Goal: Contribute content: Contribute content

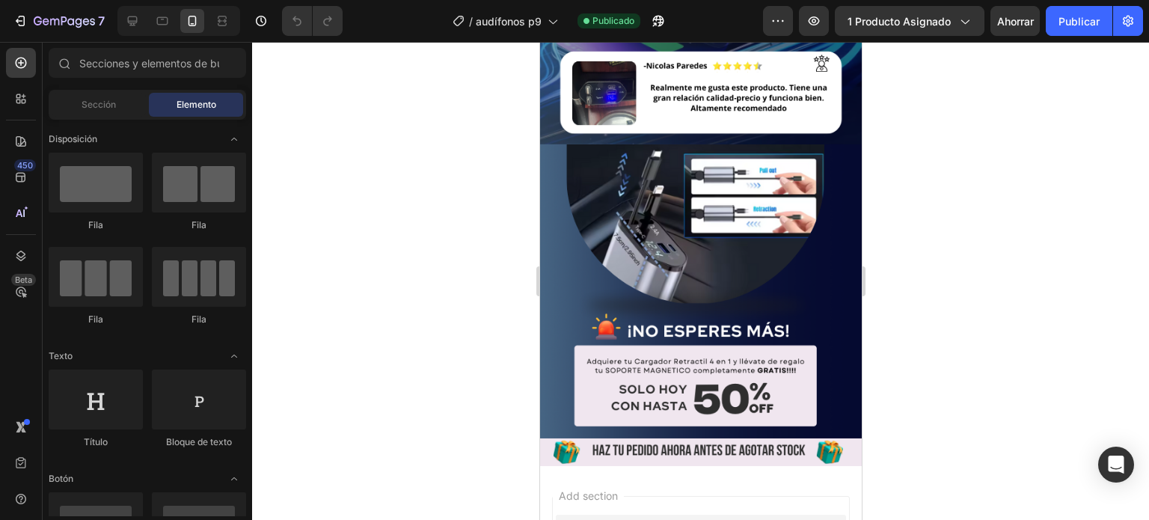
scroll to position [1616, 0]
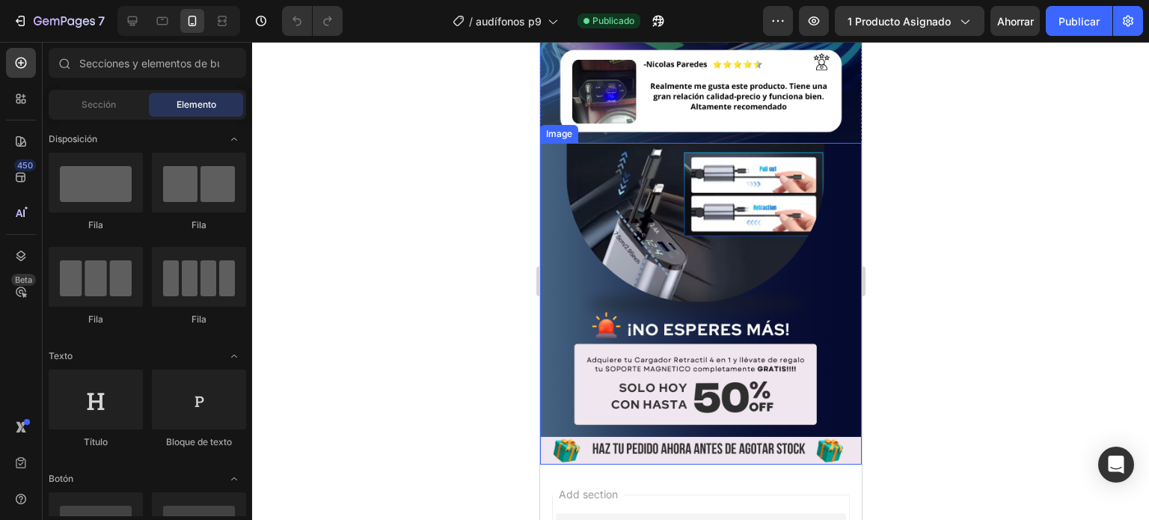
click at [429, 290] on div at bounding box center [700, 281] width 897 height 478
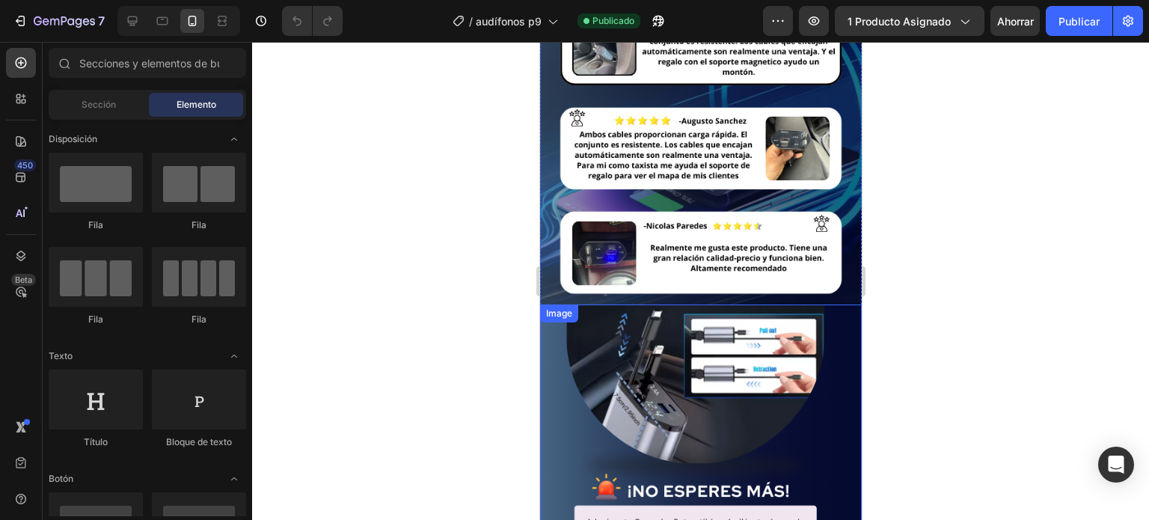
scroll to position [1455, 0]
click at [645, 198] on img at bounding box center [700, 144] width 322 height 322
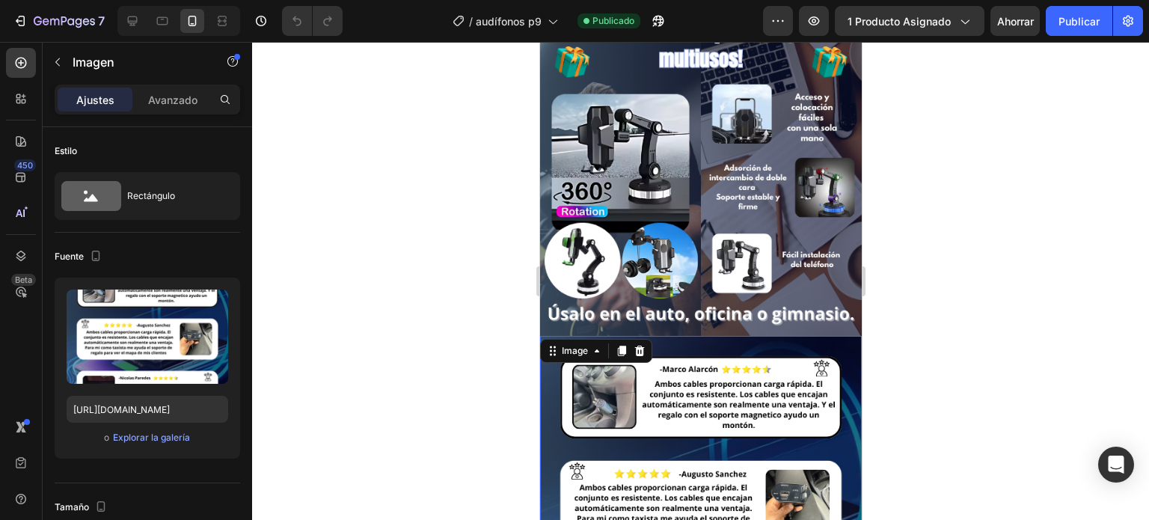
scroll to position [1092, 0]
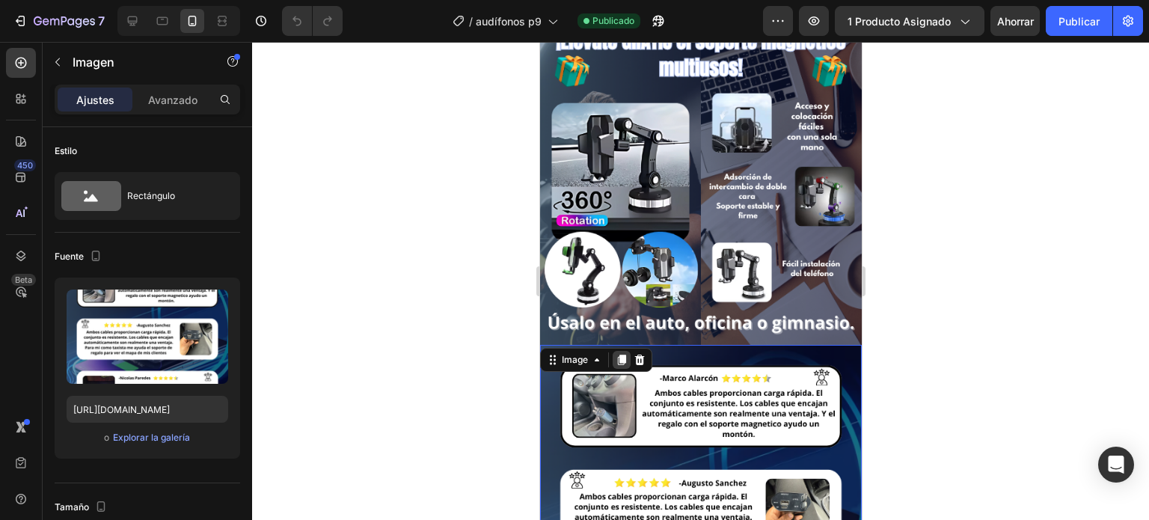
click at [620, 355] on icon at bounding box center [621, 360] width 8 height 10
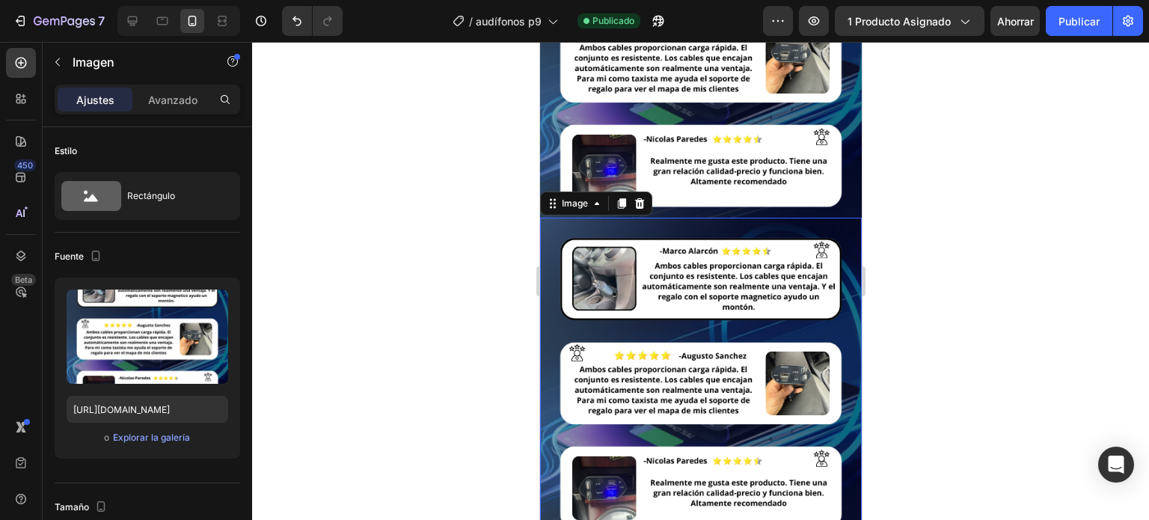
scroll to position [1609, 0]
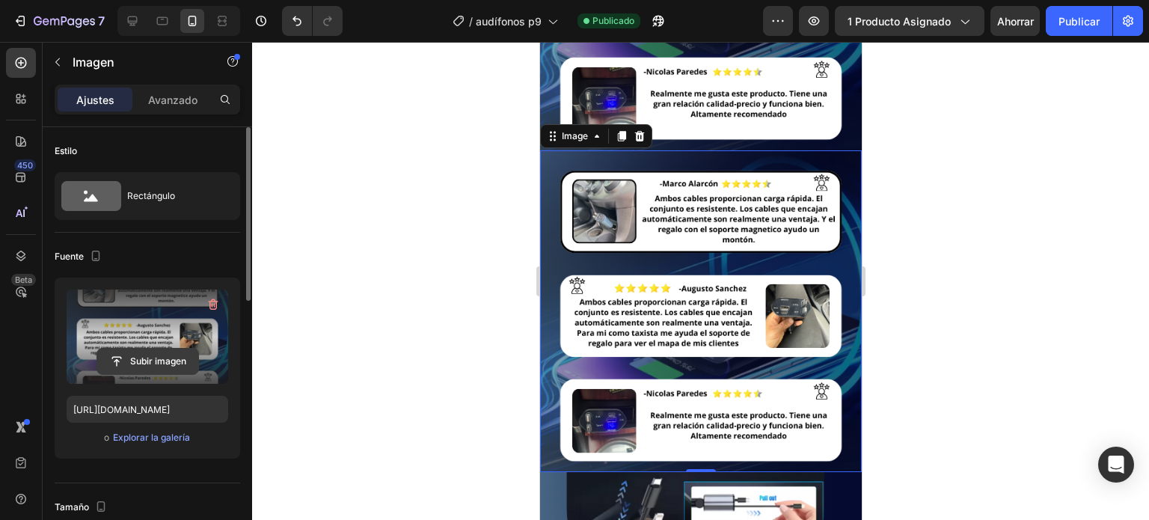
click at [165, 364] on input "file" at bounding box center [147, 361] width 101 height 25
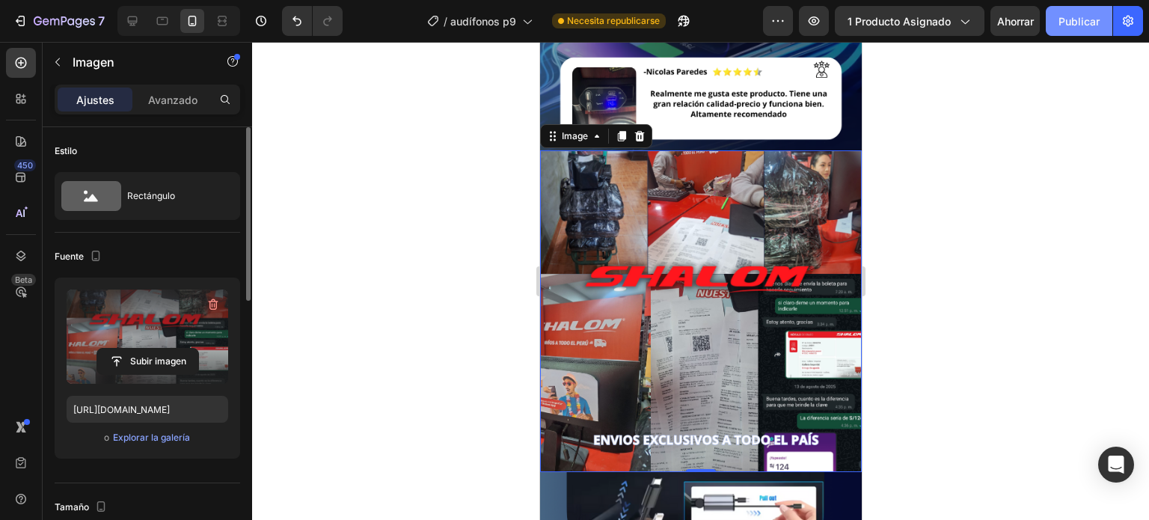
click at [1098, 24] on font "Publicar" at bounding box center [1079, 21] width 41 height 13
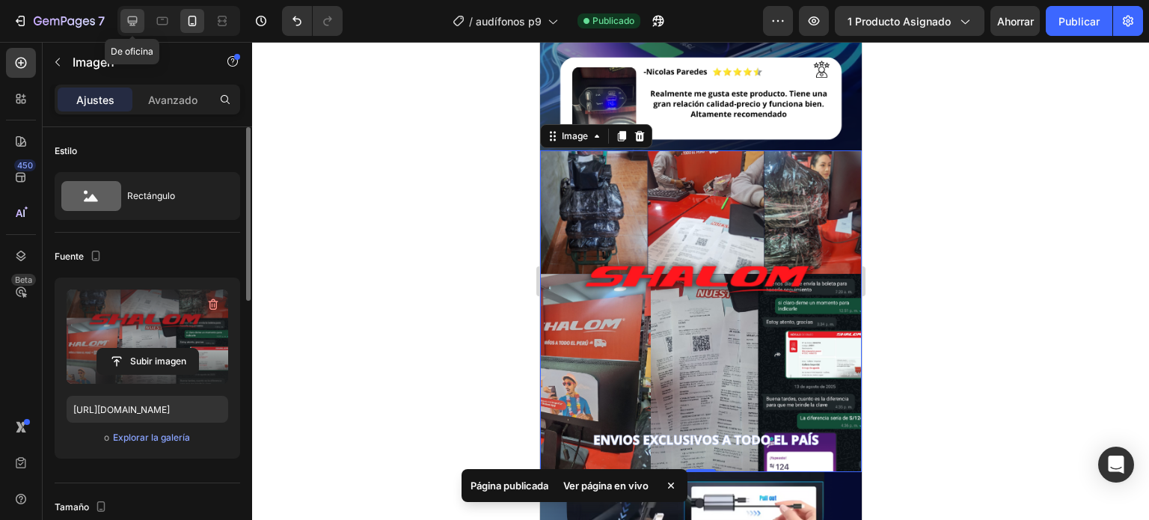
click at [141, 21] on div at bounding box center [132, 21] width 24 height 24
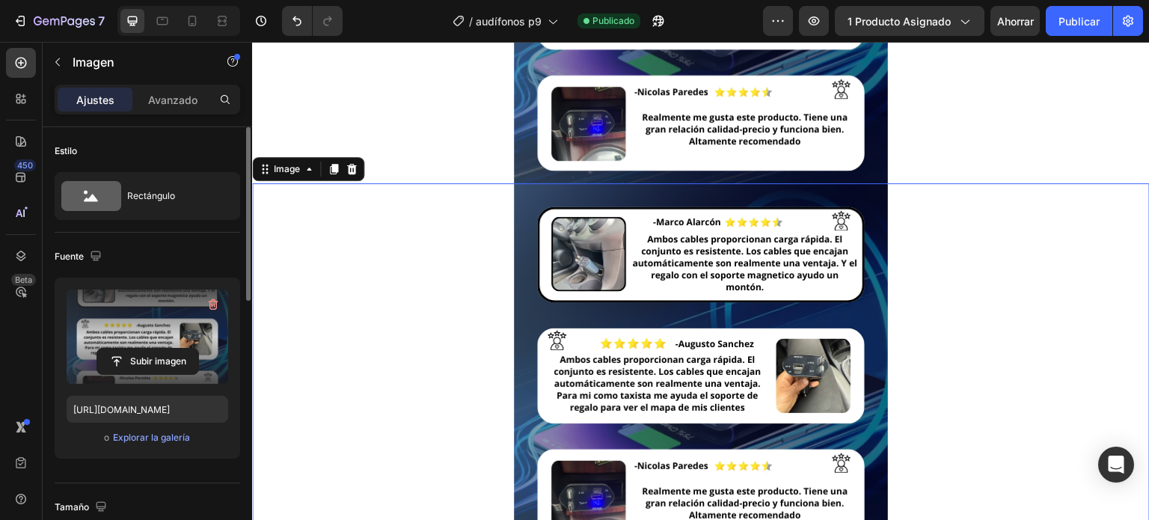
scroll to position [1844, 0]
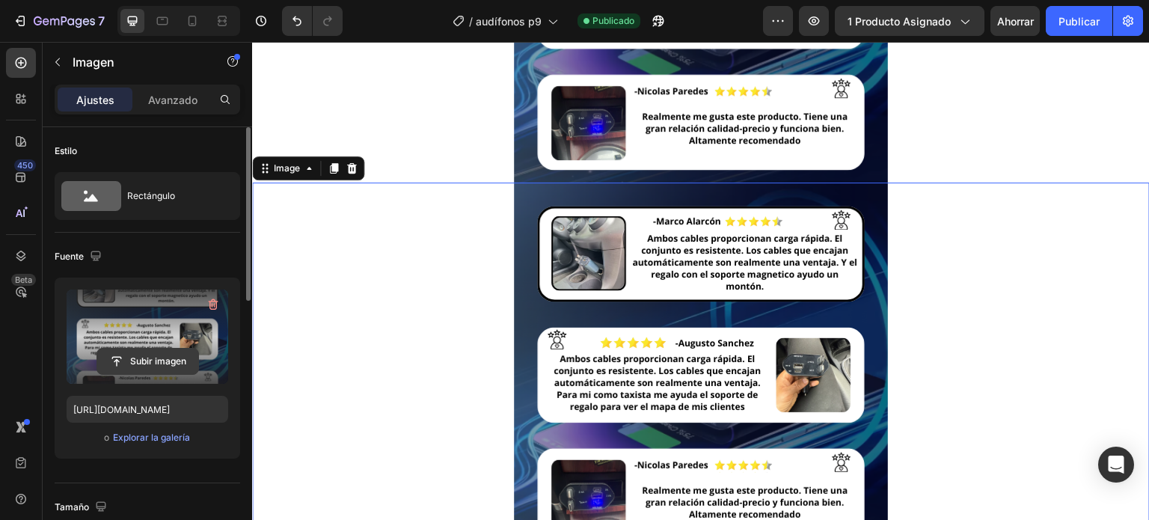
click at [122, 369] on input "file" at bounding box center [147, 361] width 101 height 25
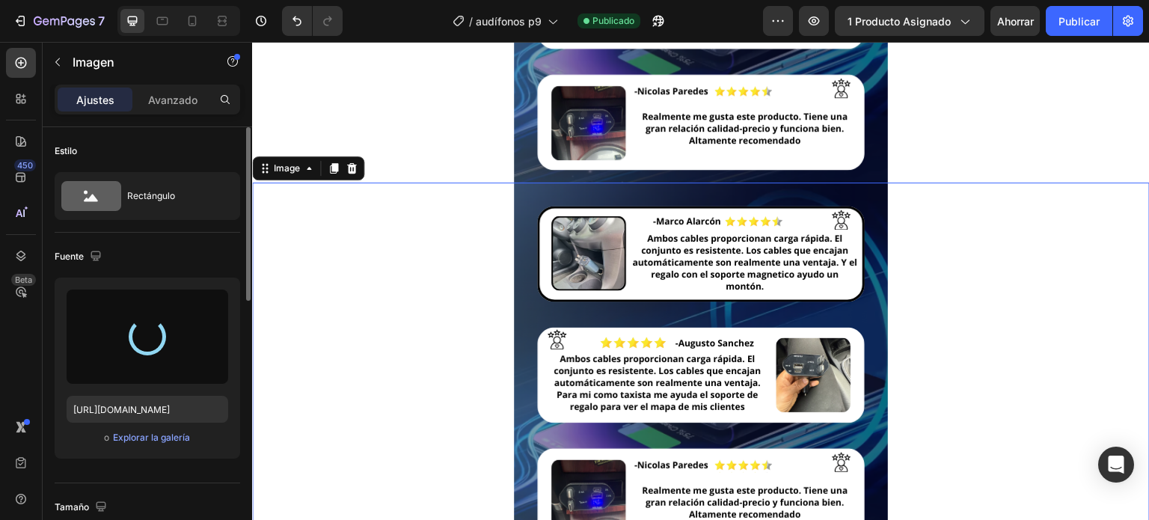
type input "[URL][DOMAIN_NAME]"
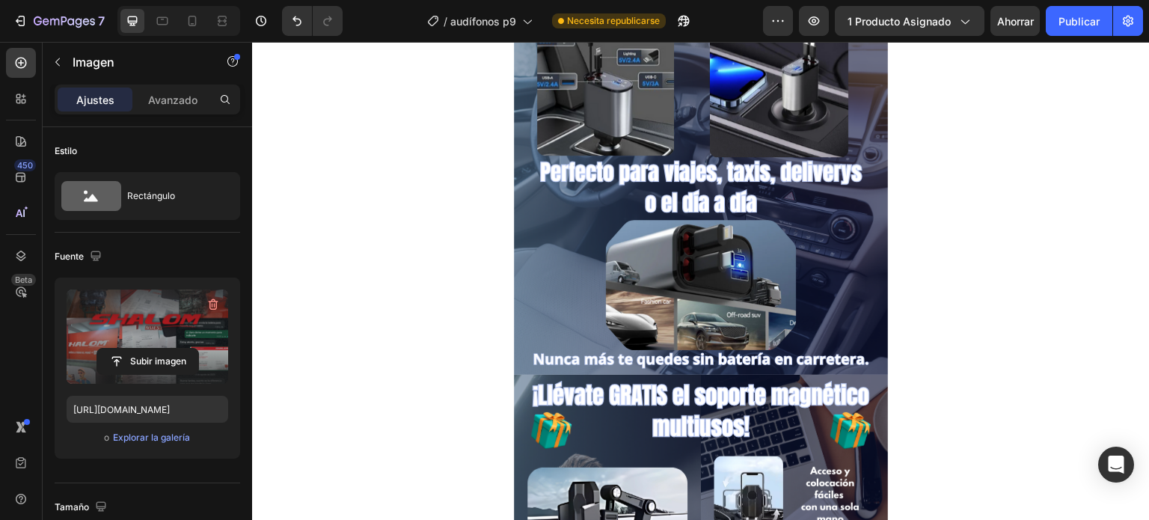
scroll to position [843, 0]
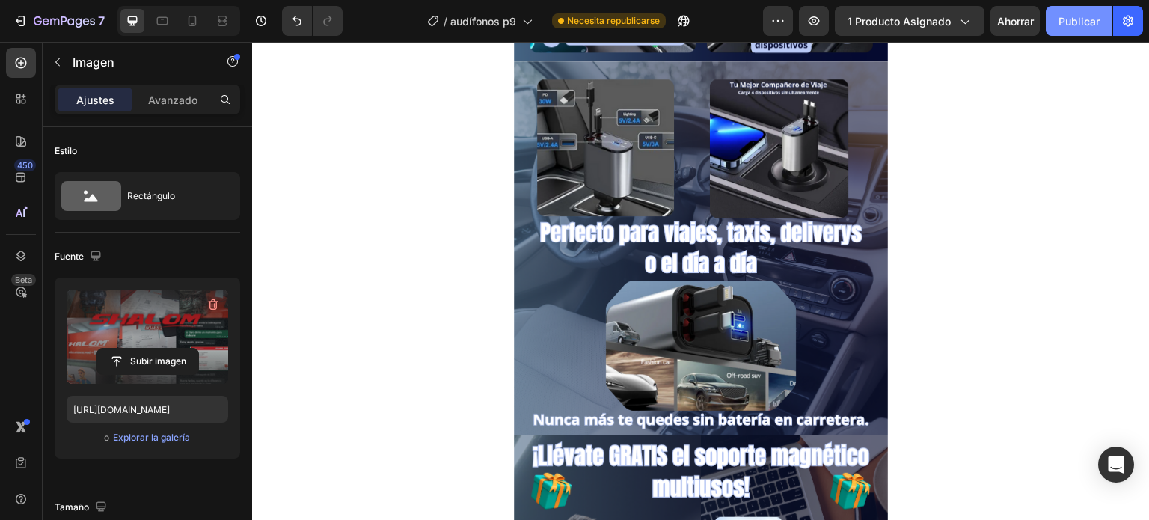
click at [1093, 32] on button "Publicar" at bounding box center [1079, 21] width 67 height 30
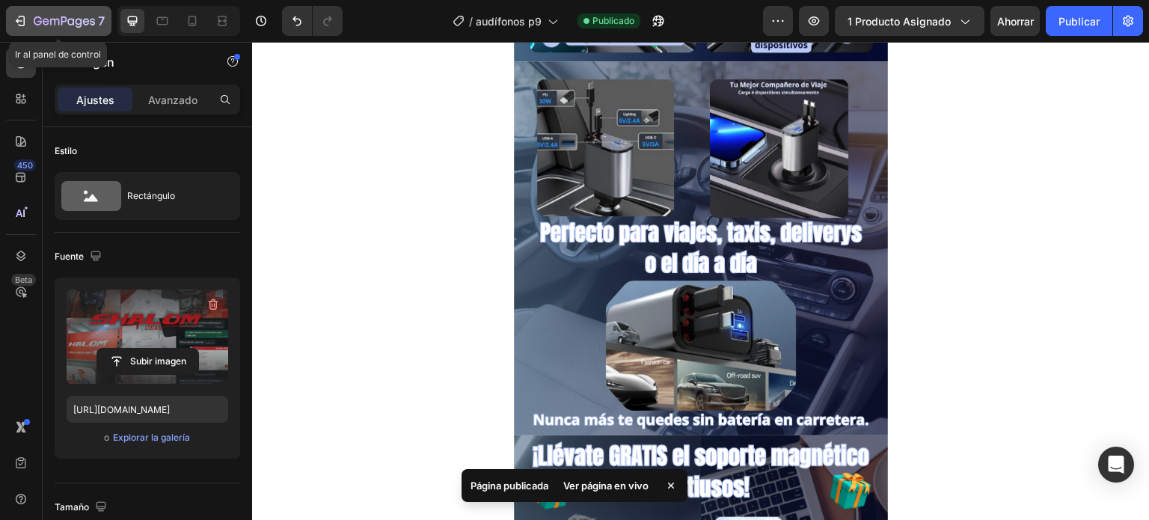
click at [58, 31] on button "7" at bounding box center [58, 21] width 105 height 30
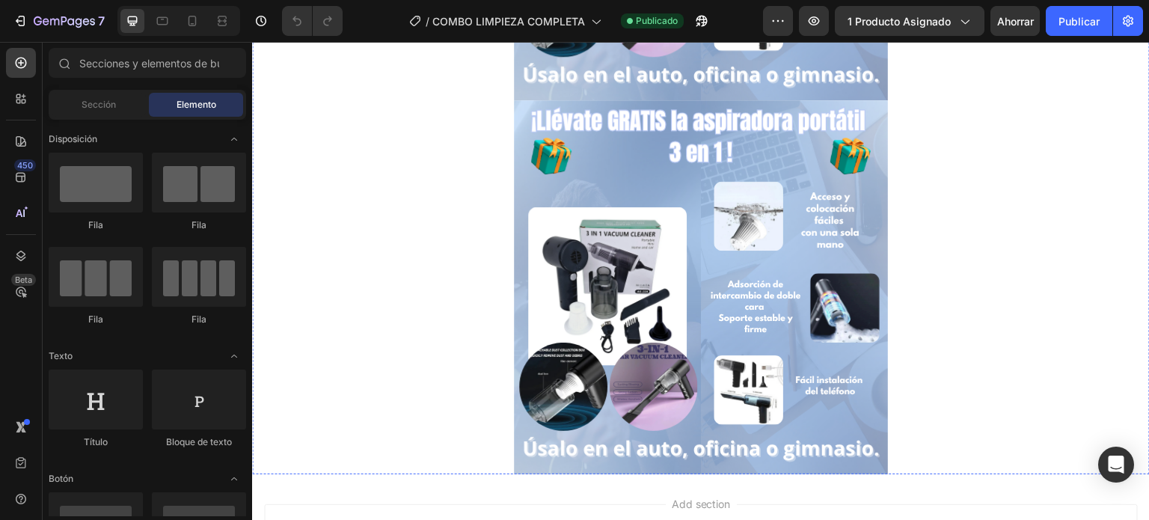
scroll to position [1311, 0]
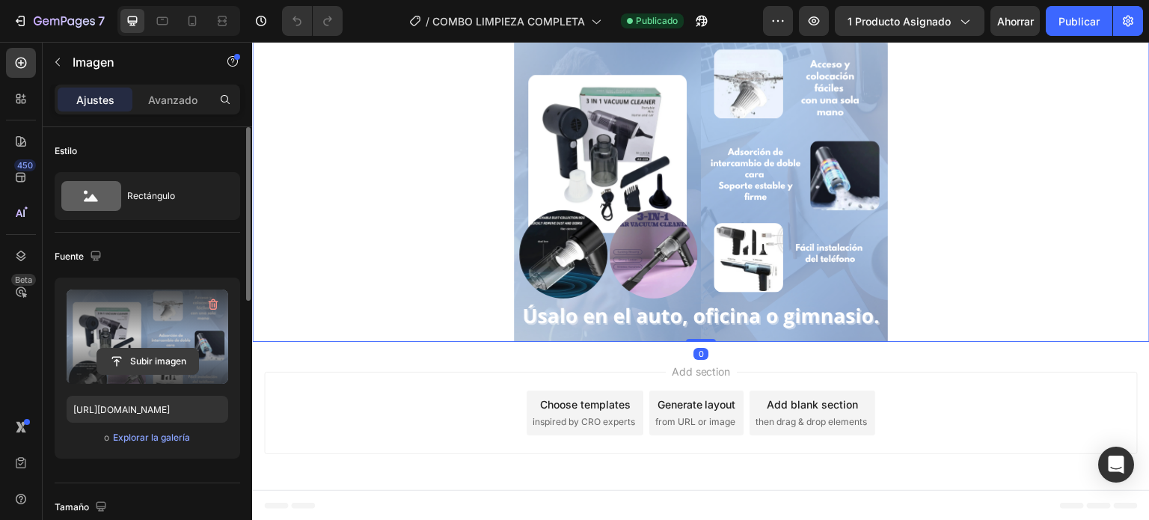
click at [157, 361] on input "file" at bounding box center [147, 361] width 101 height 25
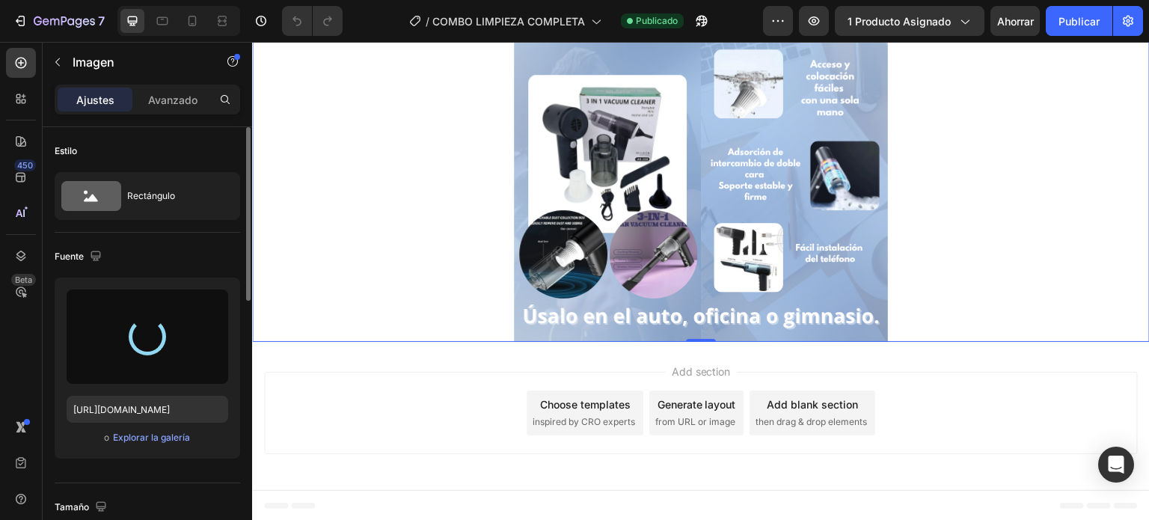
type input "[URL][DOMAIN_NAME]"
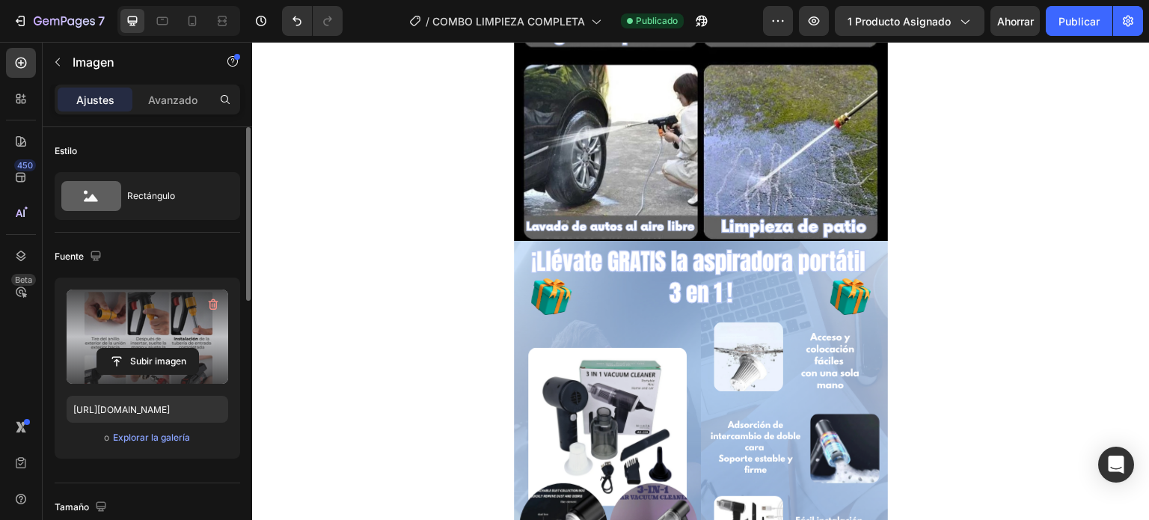
scroll to position [661, 0]
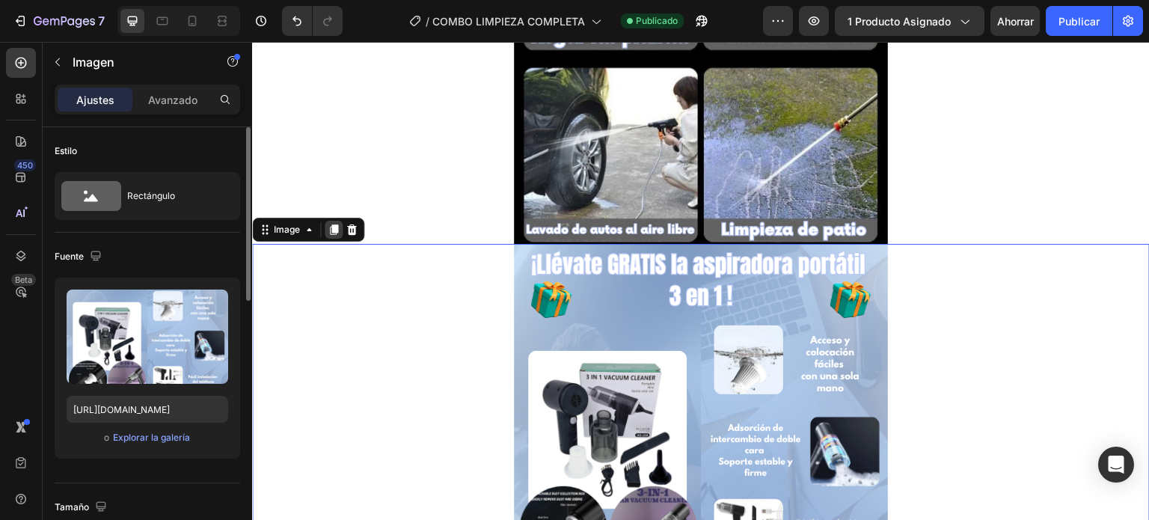
click at [336, 224] on icon at bounding box center [334, 229] width 8 height 10
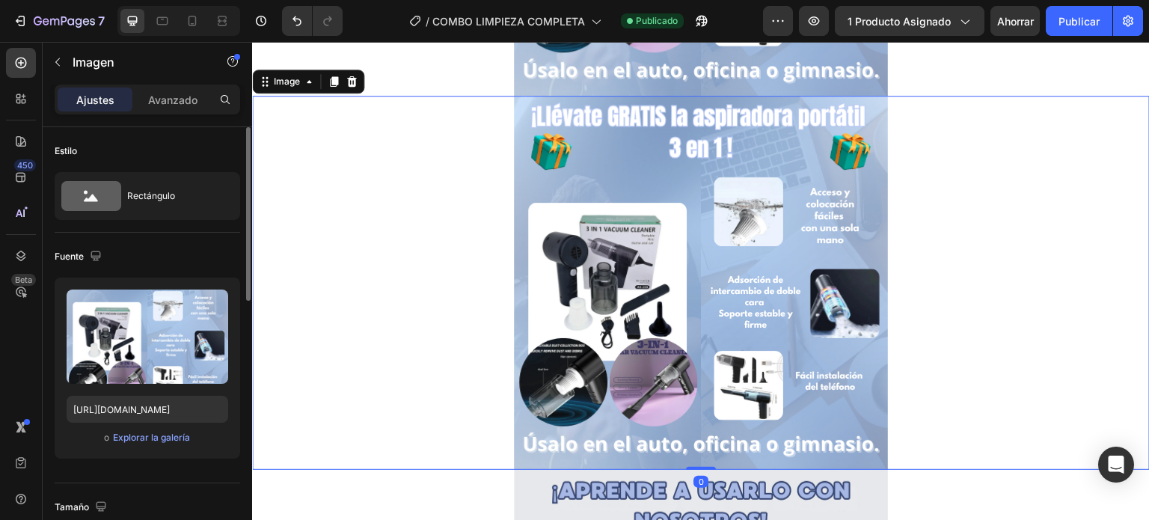
scroll to position [1184, 0]
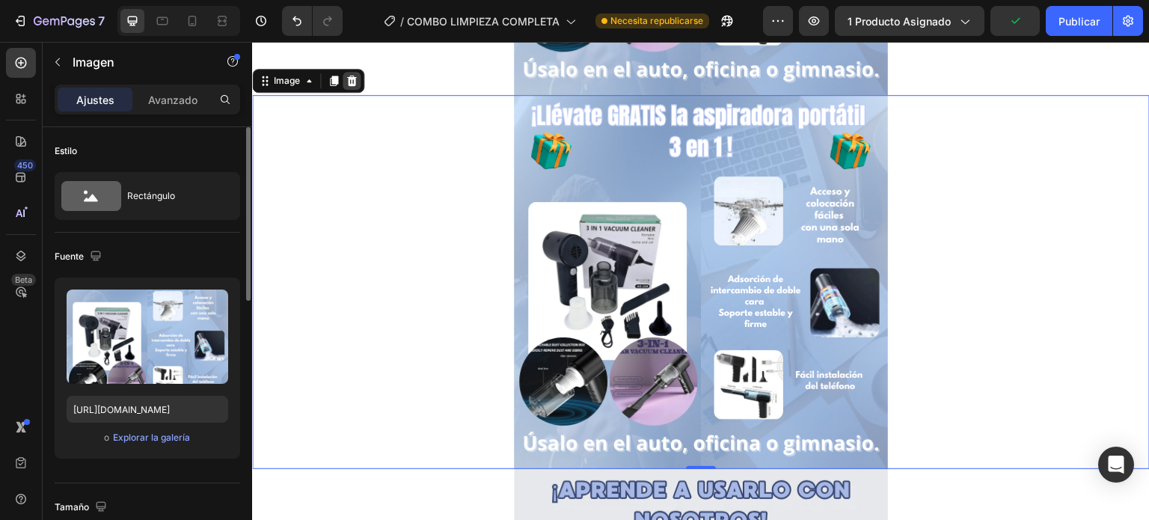
click at [352, 77] on icon at bounding box center [352, 81] width 10 height 10
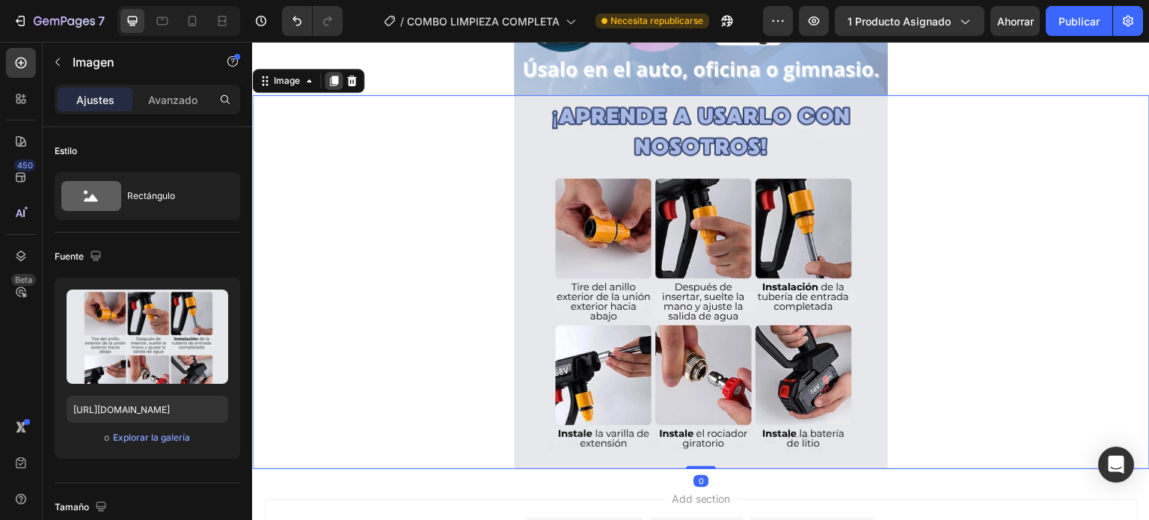
click at [340, 78] on div at bounding box center [334, 81] width 18 height 18
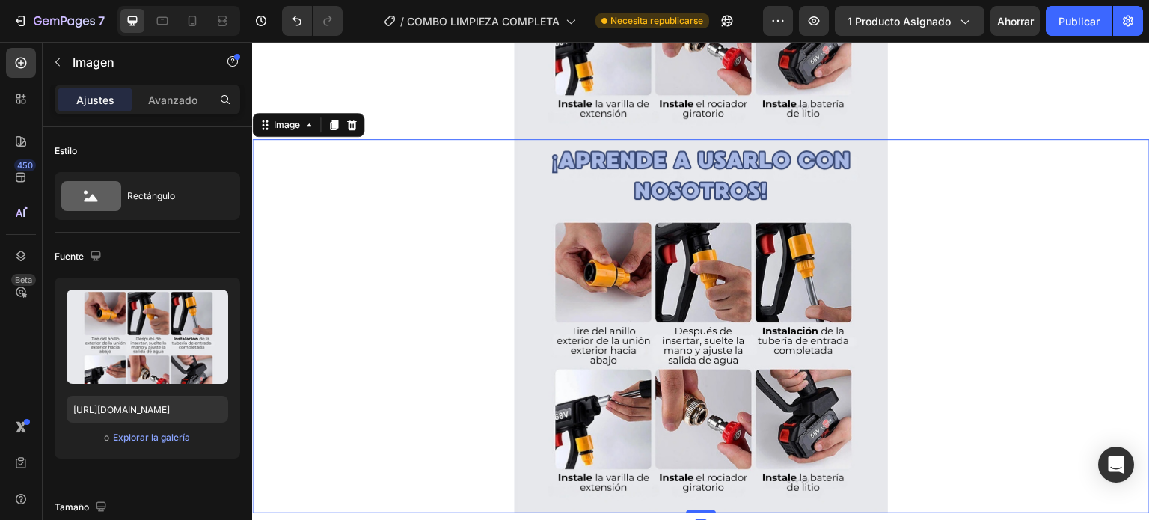
scroll to position [1558, 0]
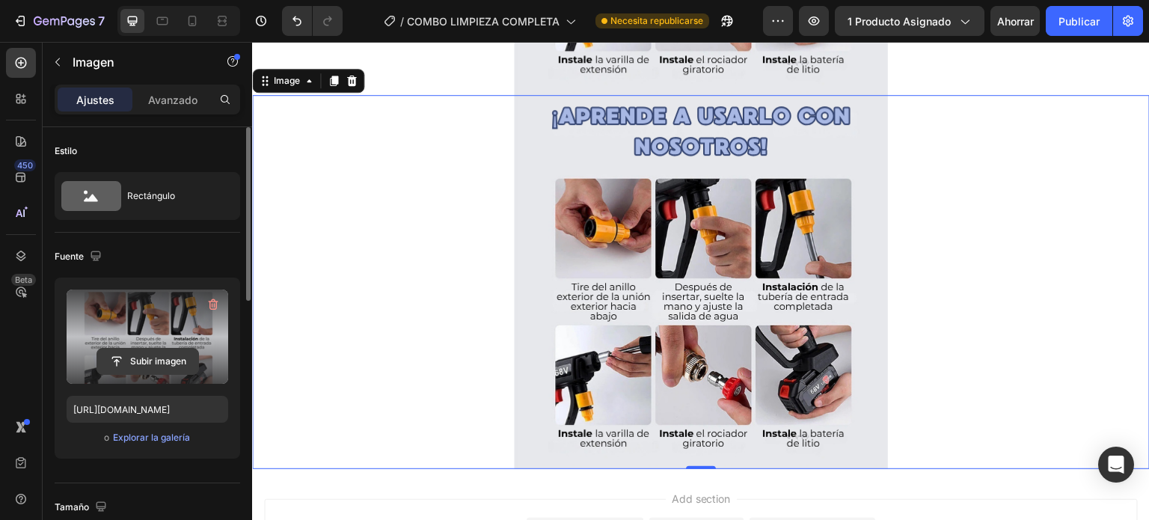
click at [111, 364] on input "file" at bounding box center [147, 361] width 101 height 25
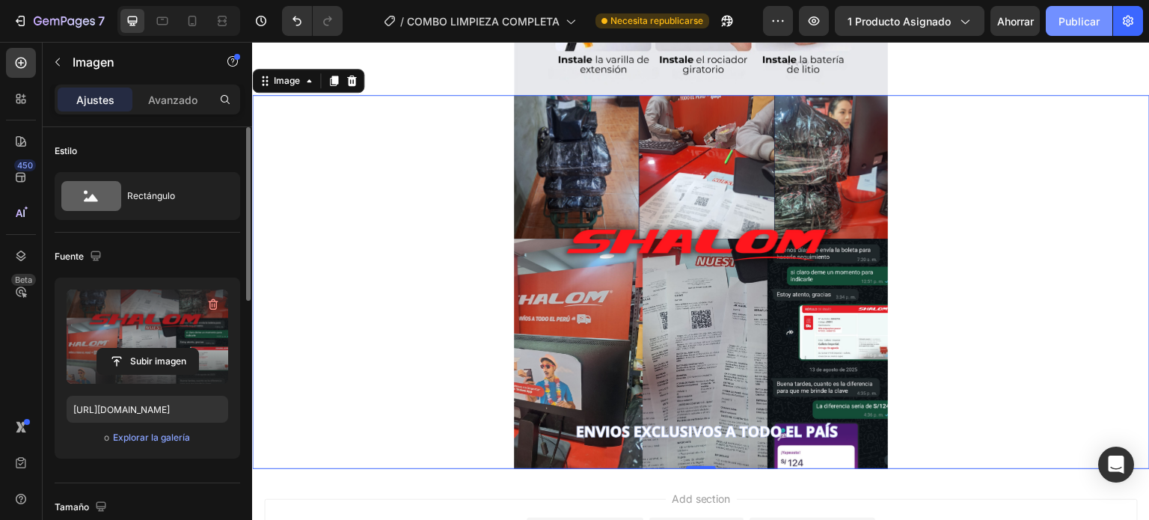
click at [1087, 23] on font "Publicar" at bounding box center [1079, 21] width 41 height 13
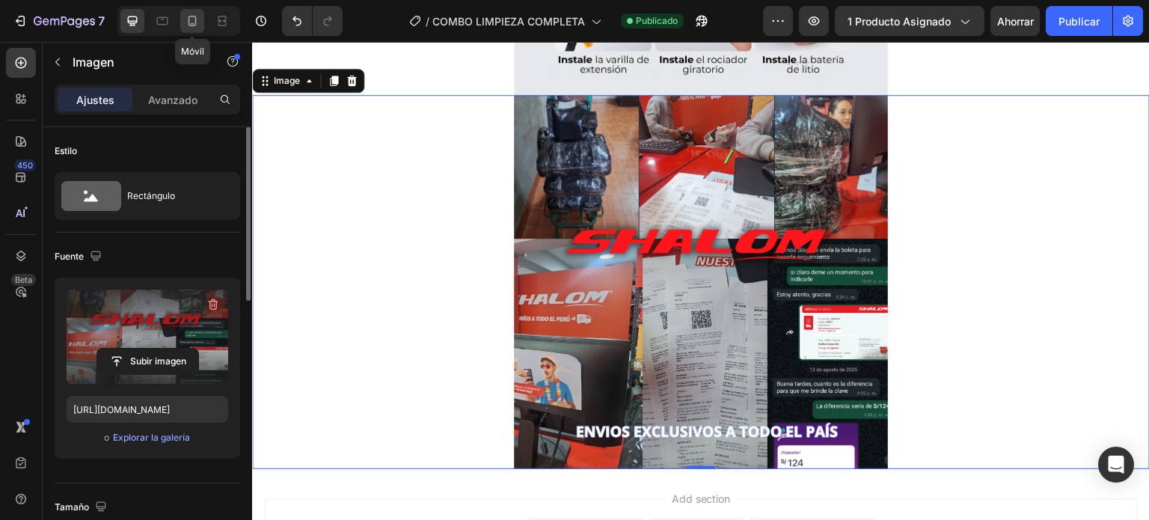
click at [202, 20] on div at bounding box center [192, 21] width 24 height 24
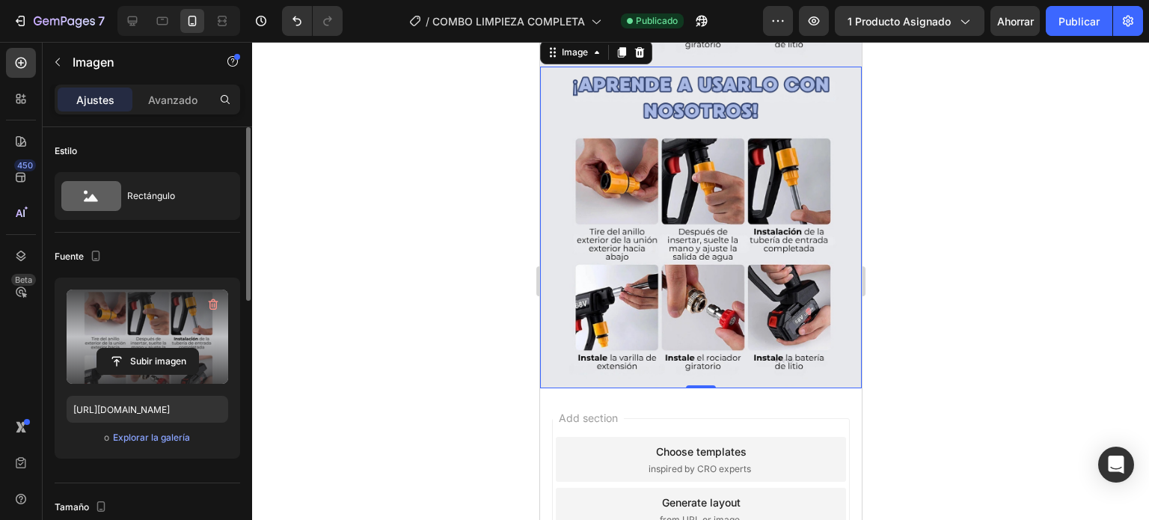
scroll to position [1377, 0]
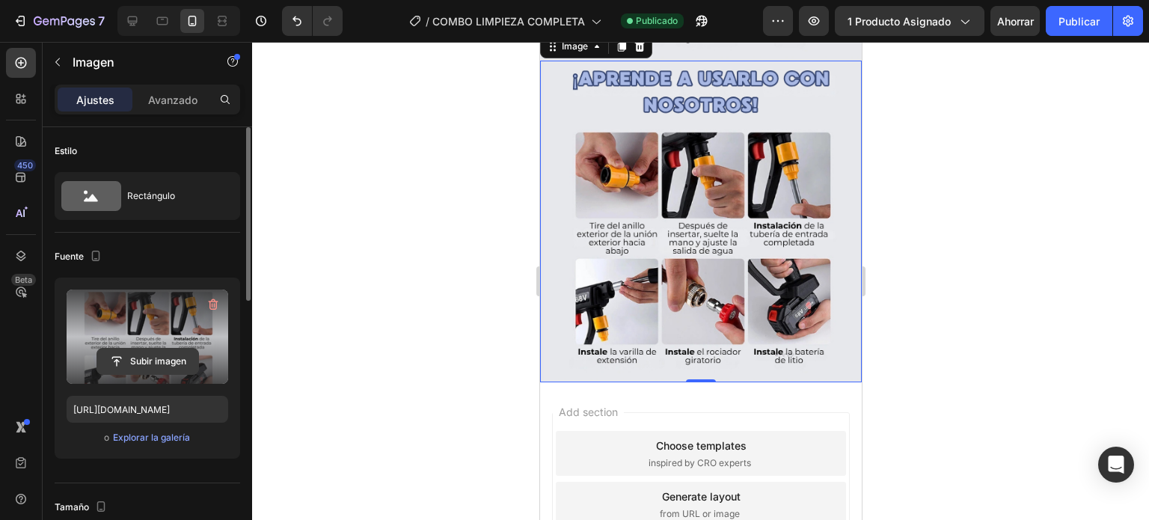
click at [161, 367] on input "file" at bounding box center [147, 361] width 101 height 25
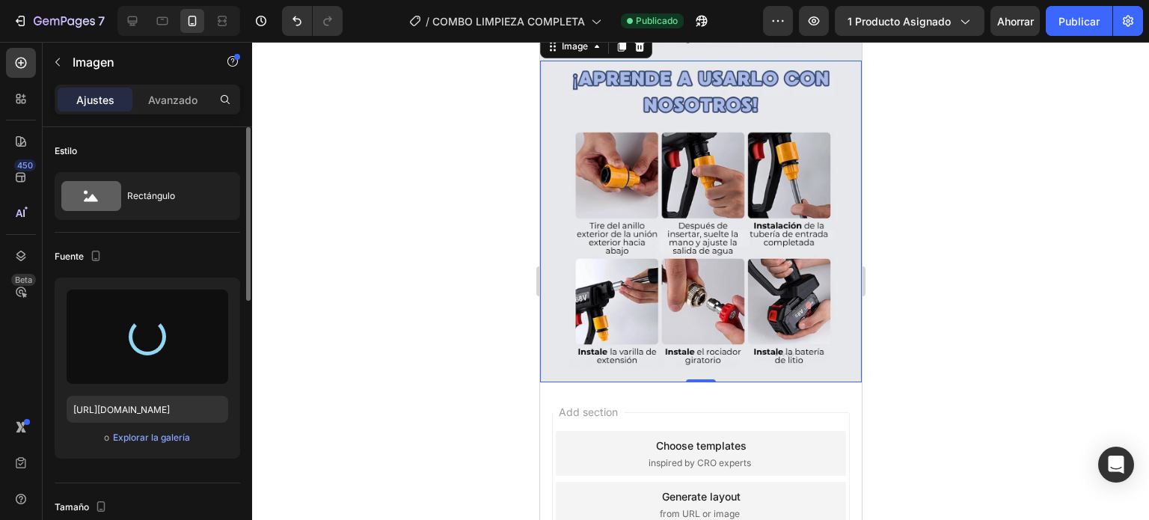
type input "[URL][DOMAIN_NAME]"
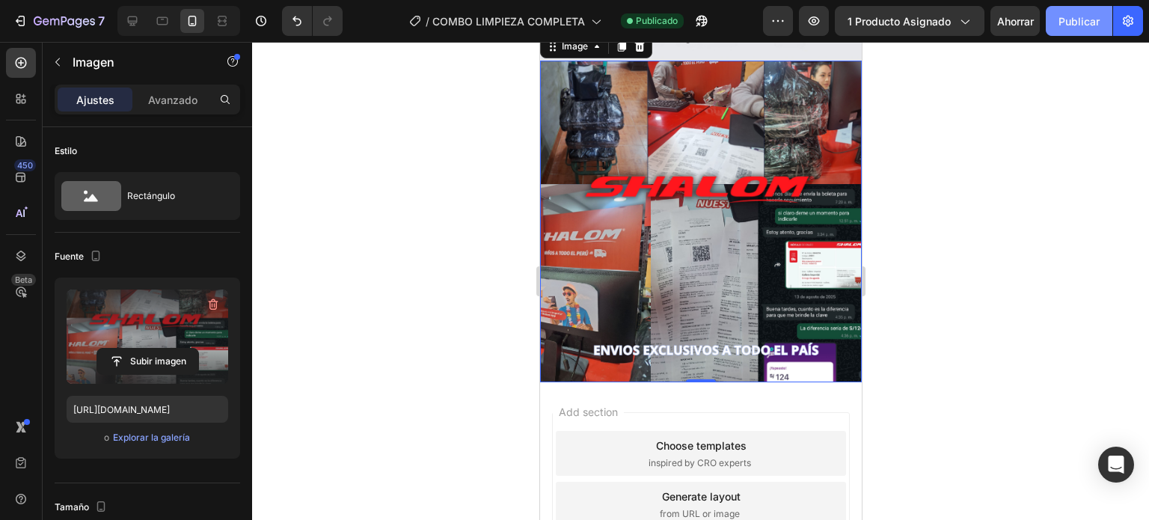
click at [1092, 8] on button "Publicar" at bounding box center [1079, 21] width 67 height 30
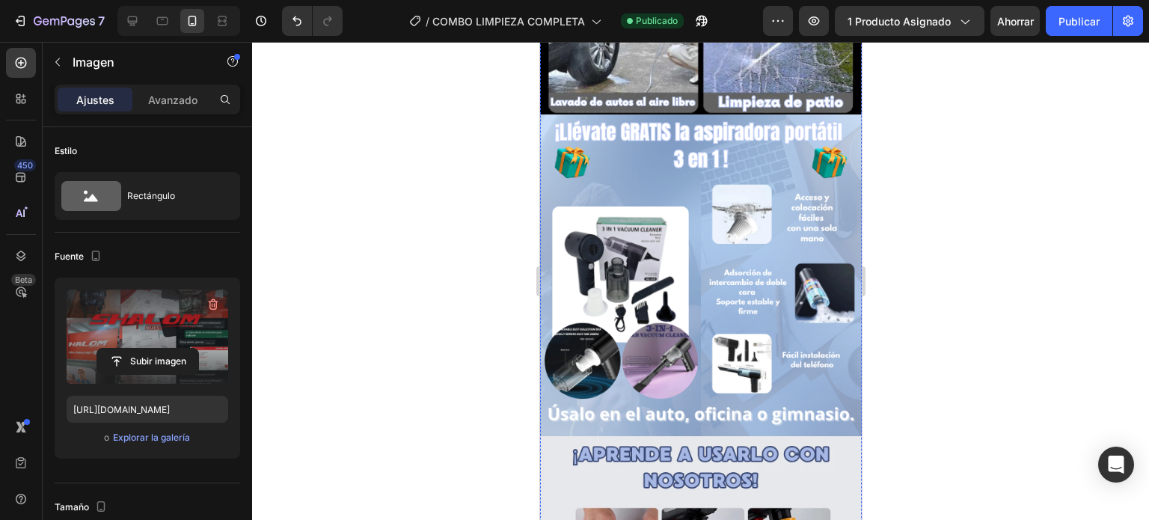
scroll to position [703, 0]
